Goal: Navigation & Orientation: Find specific page/section

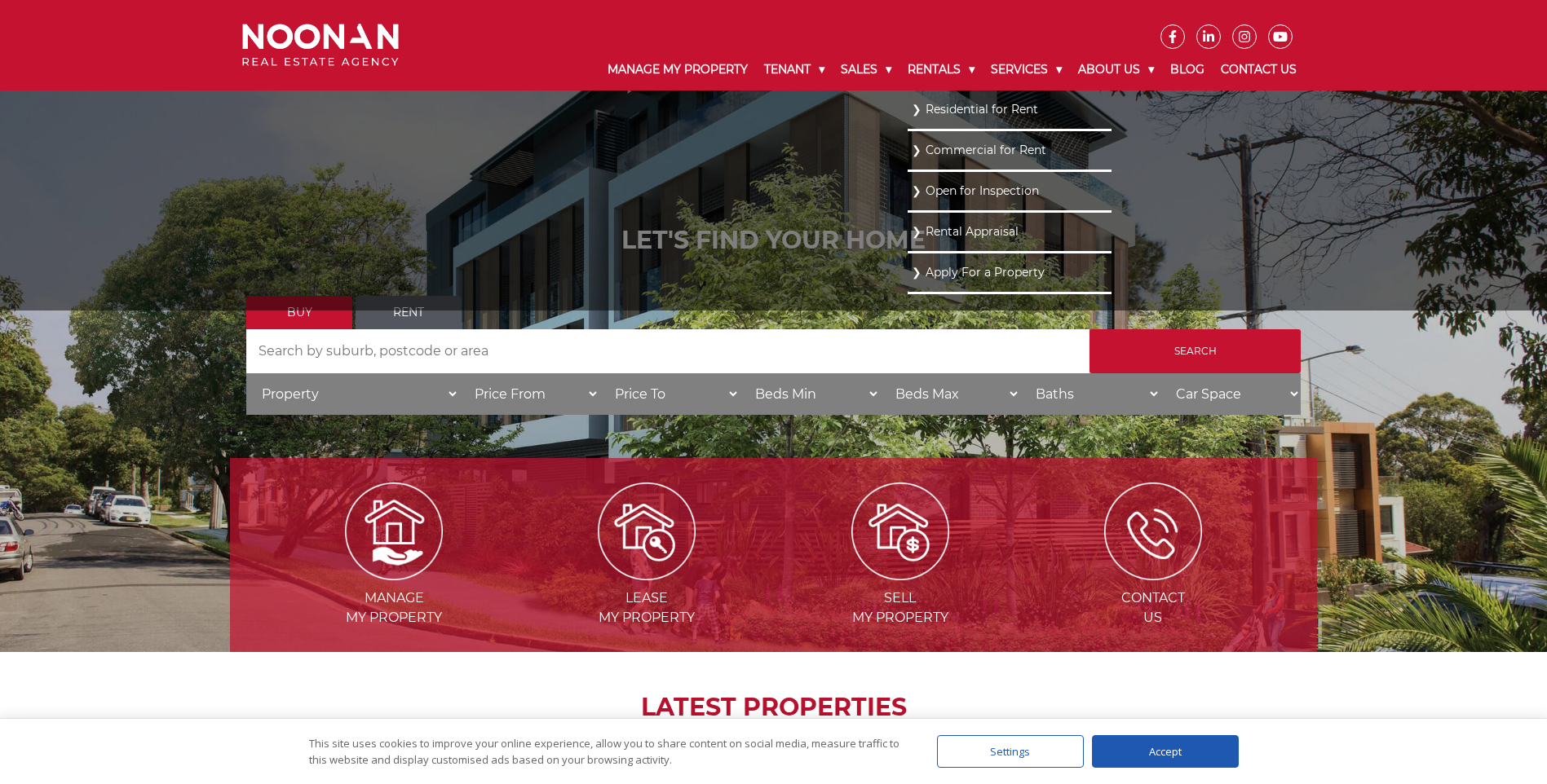
click at [938, 108] on link "Residential for Rent" at bounding box center [1009, 109] width 196 height 22
